Goal: Task Accomplishment & Management: Manage account settings

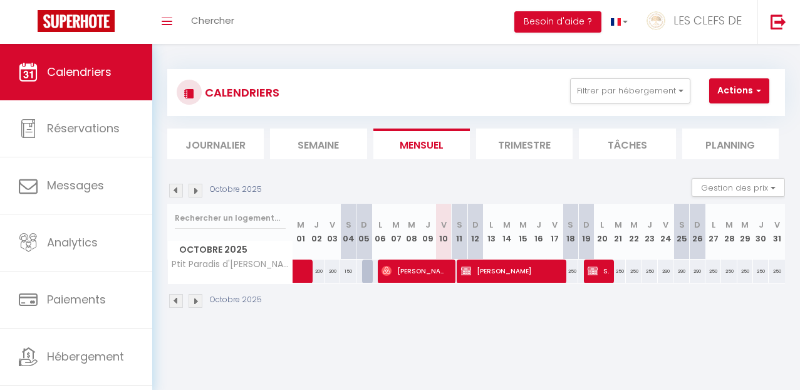
scroll to position [3, 0]
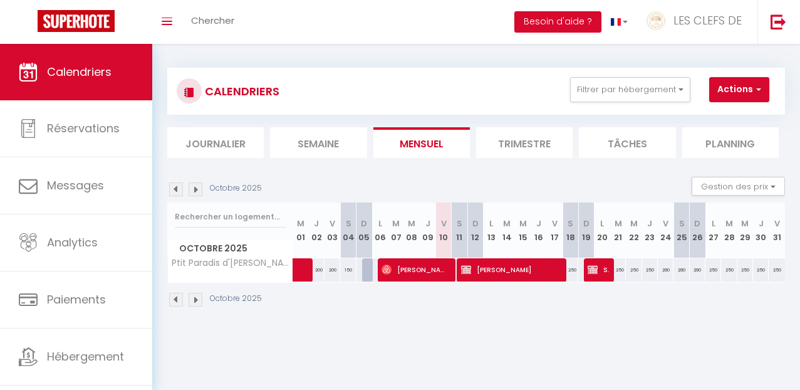
click at [174, 192] on img at bounding box center [176, 189] width 14 height 14
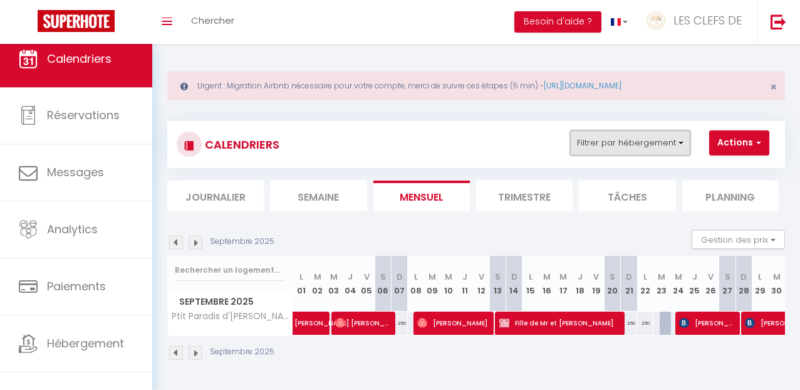
click at [675, 148] on button "Filtrer par hébergement" at bounding box center [630, 142] width 120 height 25
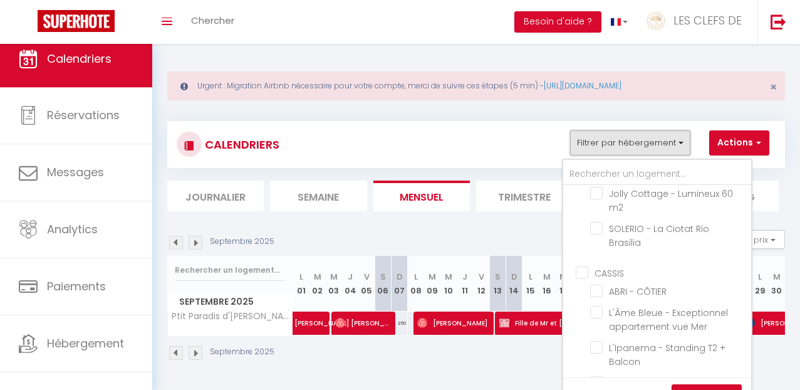
scroll to position [571, 0]
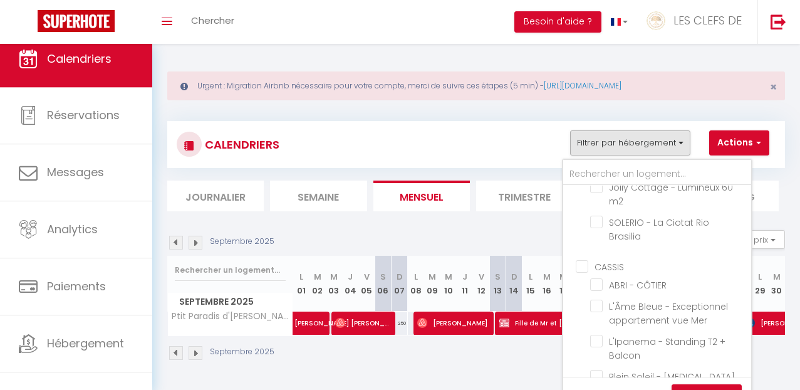
checkbox input "false"
checkbox input "true"
checkbox input "false"
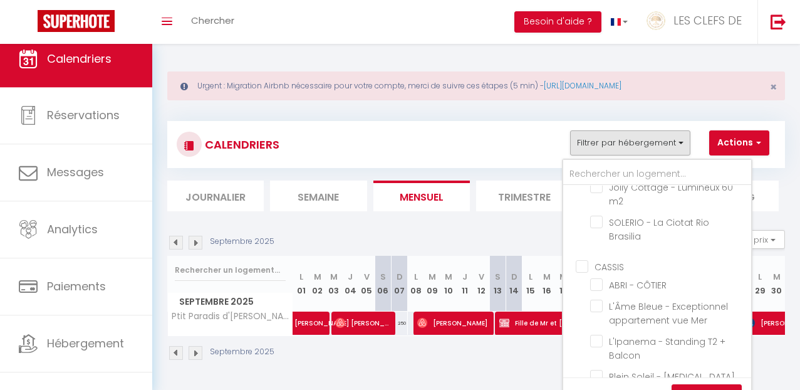
checkbox input "false"
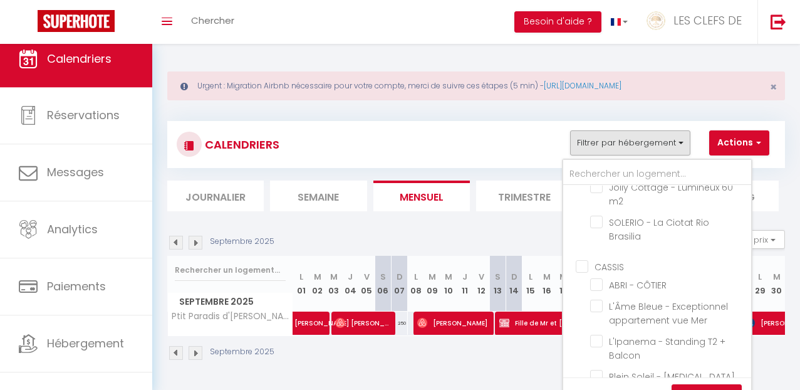
checkbox input "false"
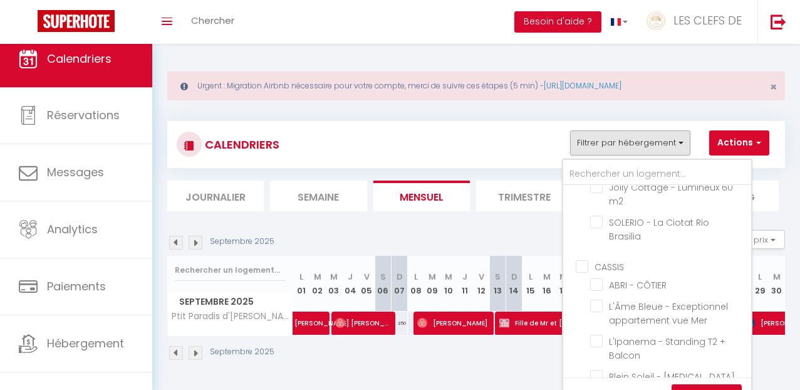
checkbox input "false"
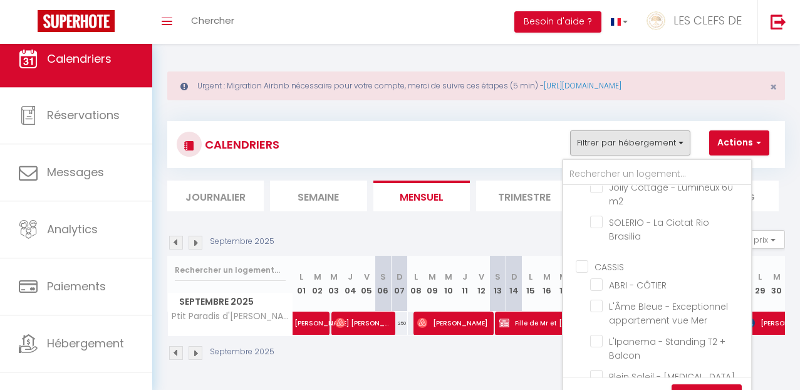
checkbox input "false"
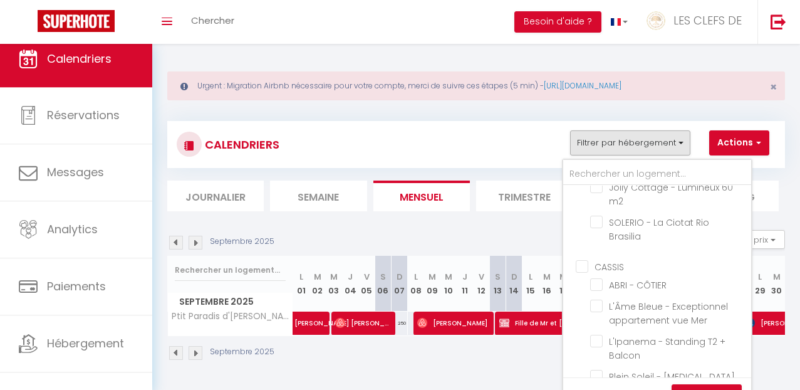
checkbox input "false"
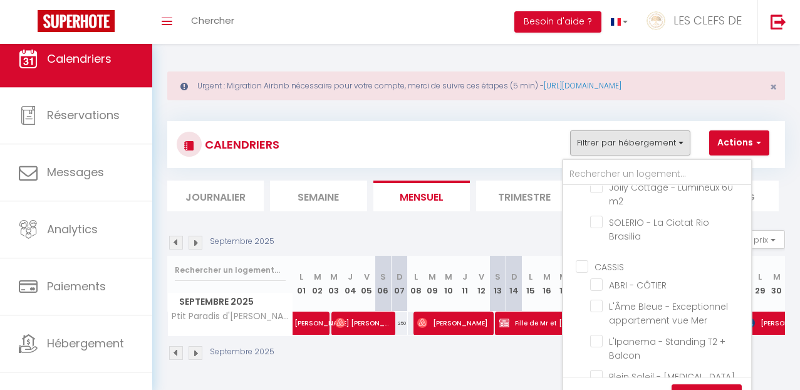
checkbox input "false"
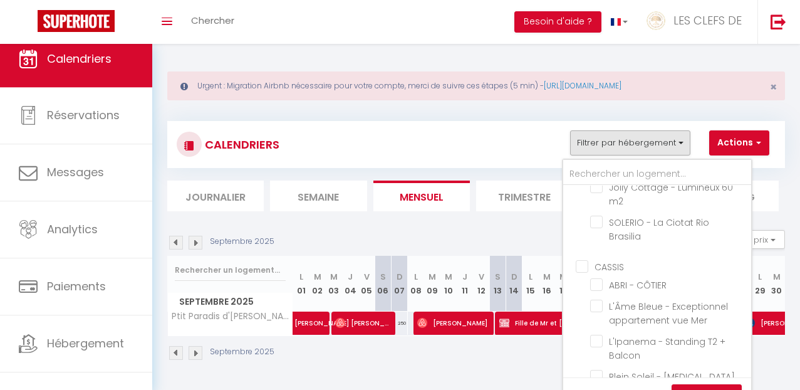
checkbox input "false"
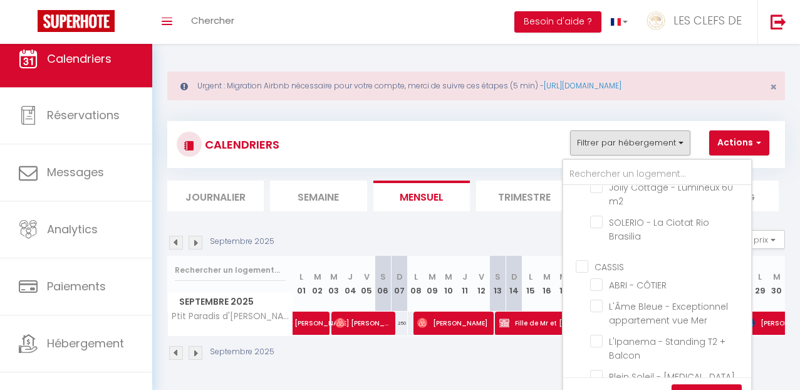
checkbox input "false"
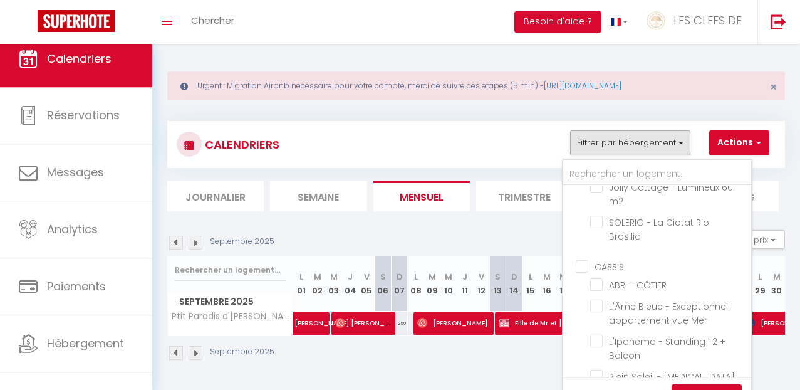
checkbox input "false"
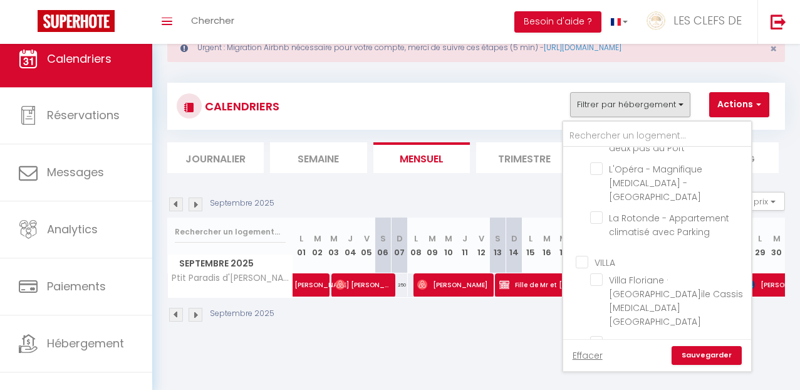
scroll to position [40, 0]
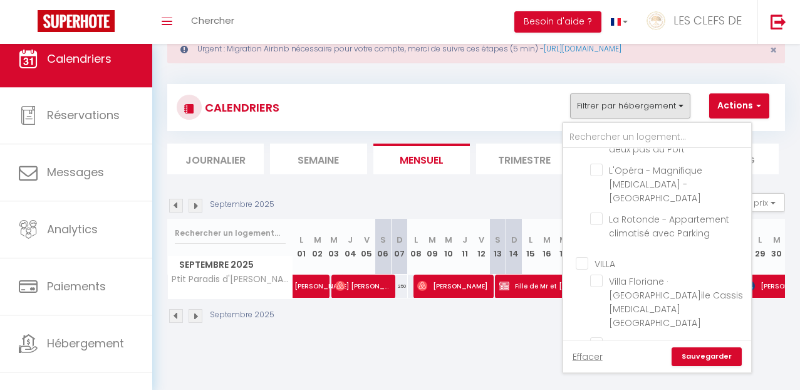
click at [722, 358] on link "Sauvegarder" at bounding box center [706, 356] width 70 height 19
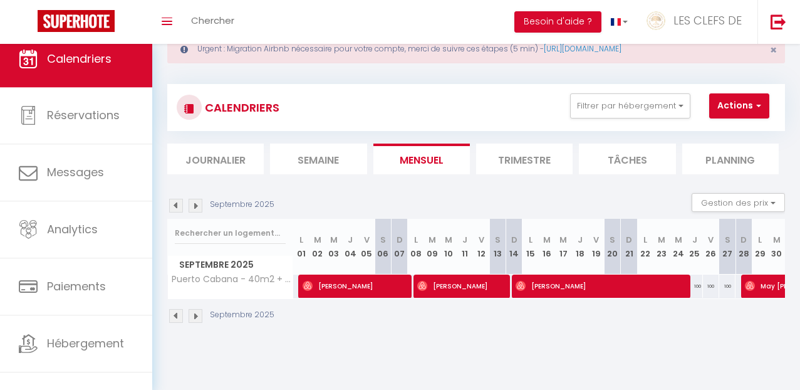
click at [174, 204] on img at bounding box center [176, 206] width 14 height 14
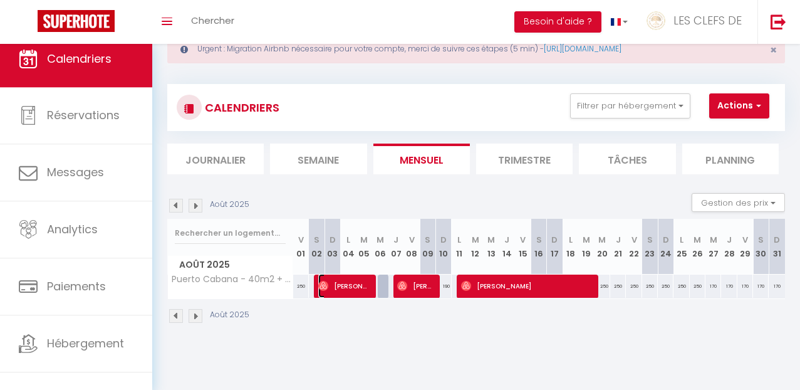
click at [358, 291] on span "[PERSON_NAME]" at bounding box center [344, 286] width 52 height 24
select select "OK"
select select "0"
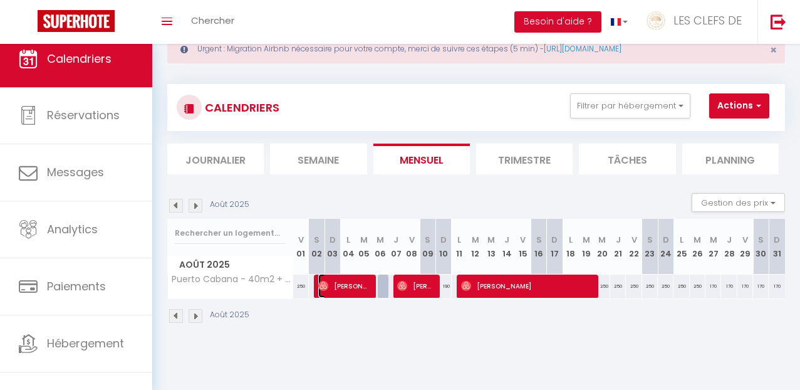
select select "1"
select select
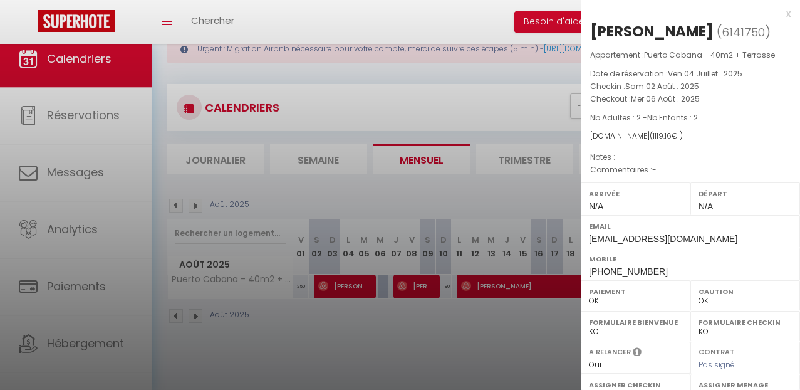
click at [414, 289] on div at bounding box center [400, 195] width 800 height 390
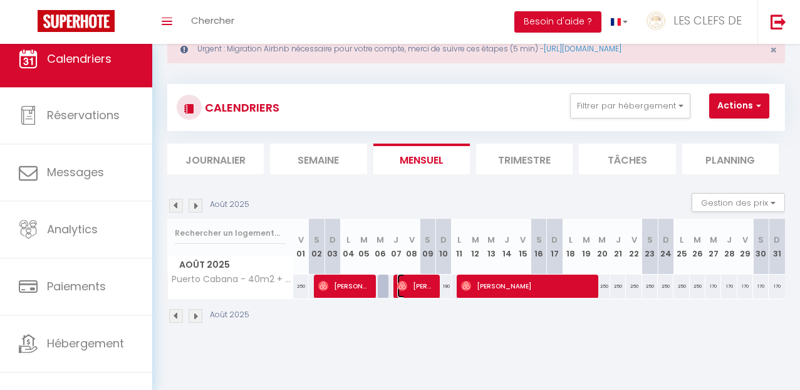
click at [414, 289] on span "[PERSON_NAME]" at bounding box center [415, 286] width 36 height 24
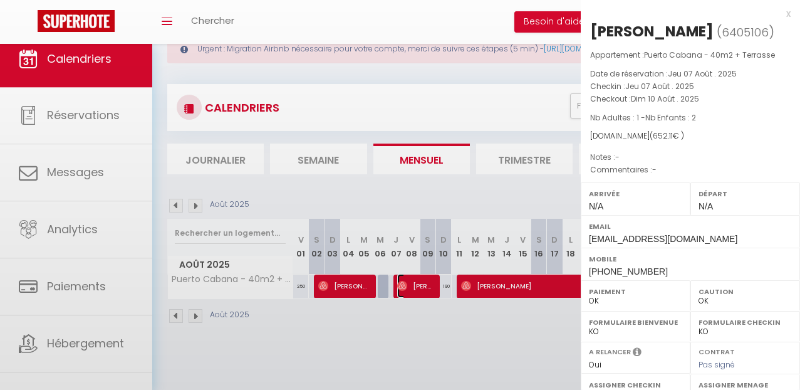
scroll to position [39, 0]
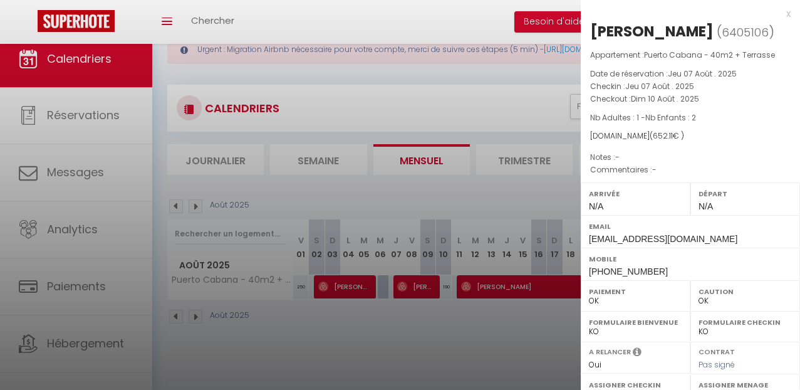
click at [432, 321] on div at bounding box center [400, 195] width 800 height 390
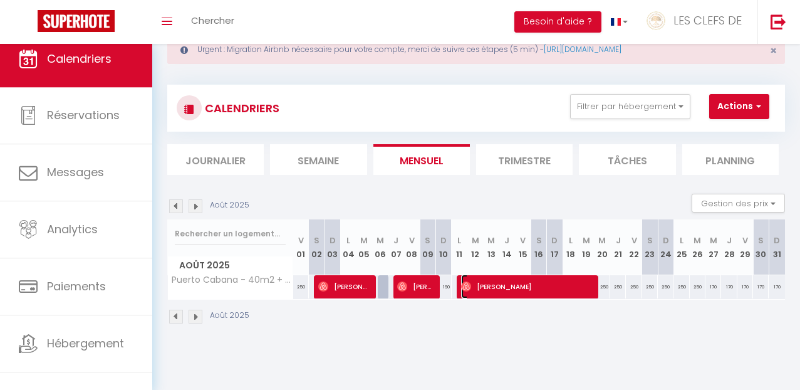
click at [505, 287] on span "[PERSON_NAME]" at bounding box center [526, 286] width 130 height 24
